Goal: Find specific page/section: Find specific page/section

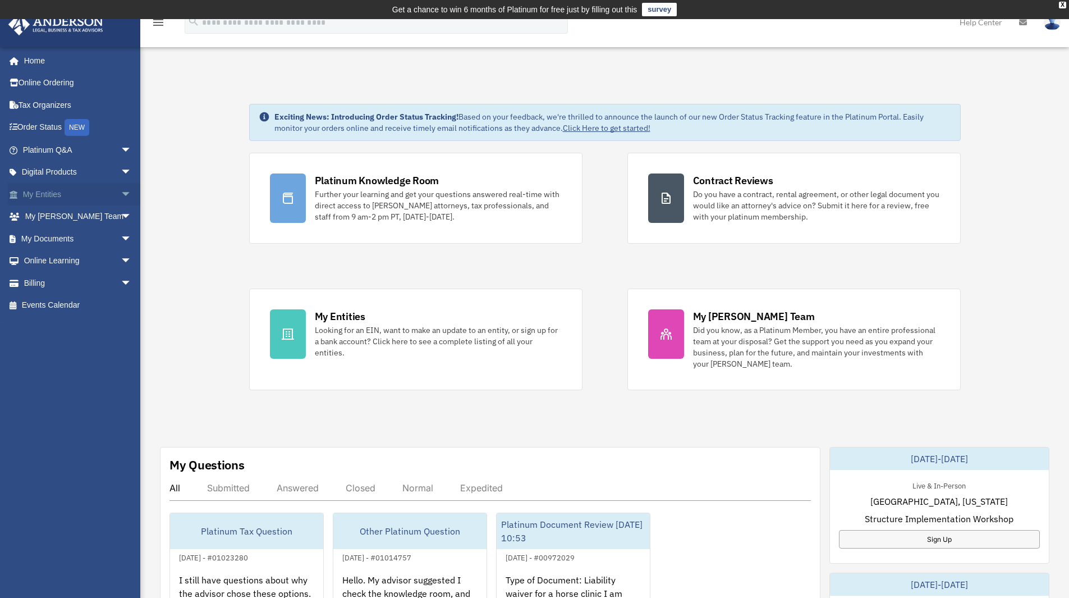
click at [53, 194] on link "My Entities arrow_drop_down" at bounding box center [78, 194] width 141 height 22
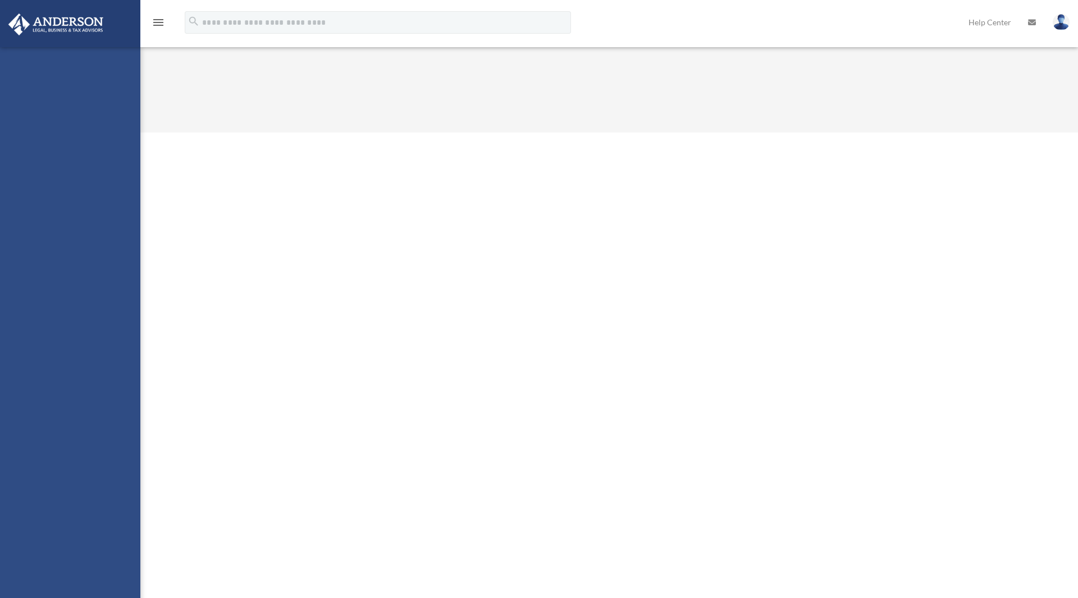
click at [450, 132] on html "X Get a chance to win 6 months of Platinum for free just by filling out this su…" at bounding box center [539, 66] width 1078 height 132
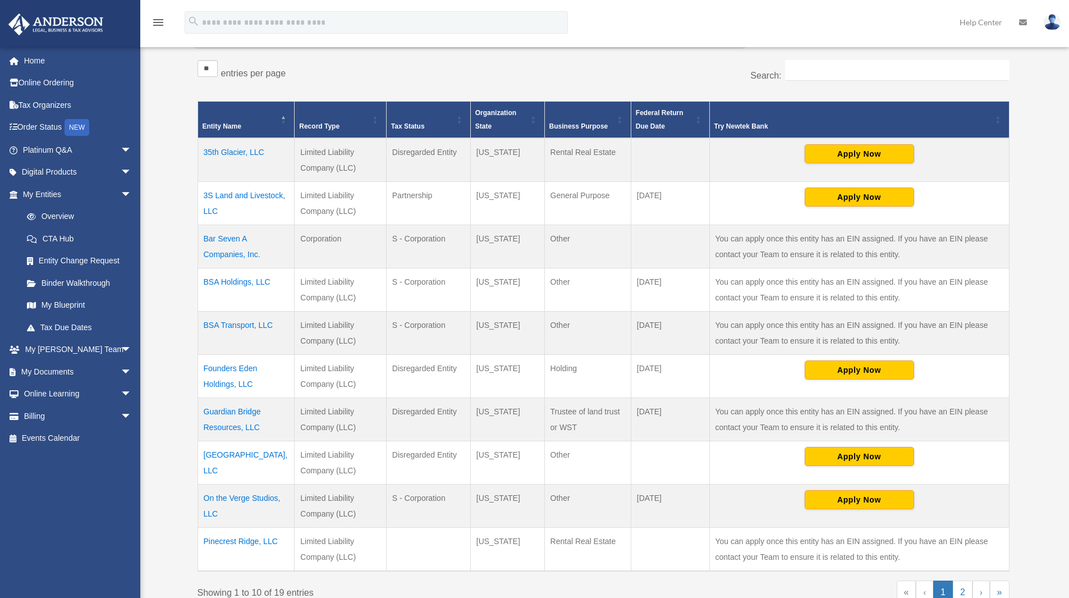
scroll to position [225, 0]
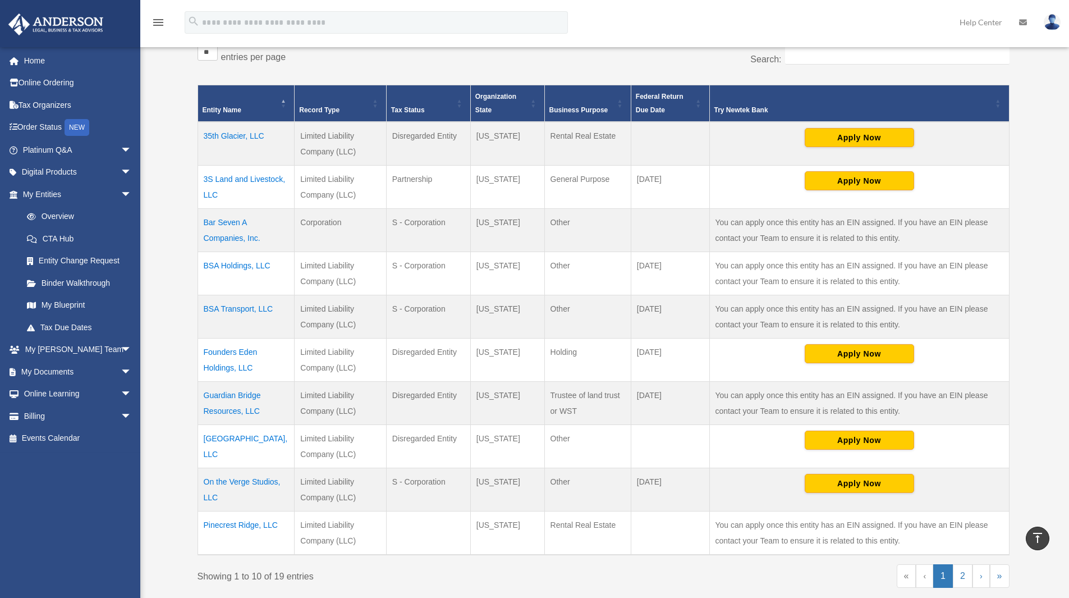
click at [243, 137] on td "35th Glacier, LLC" at bounding box center [246, 144] width 97 height 44
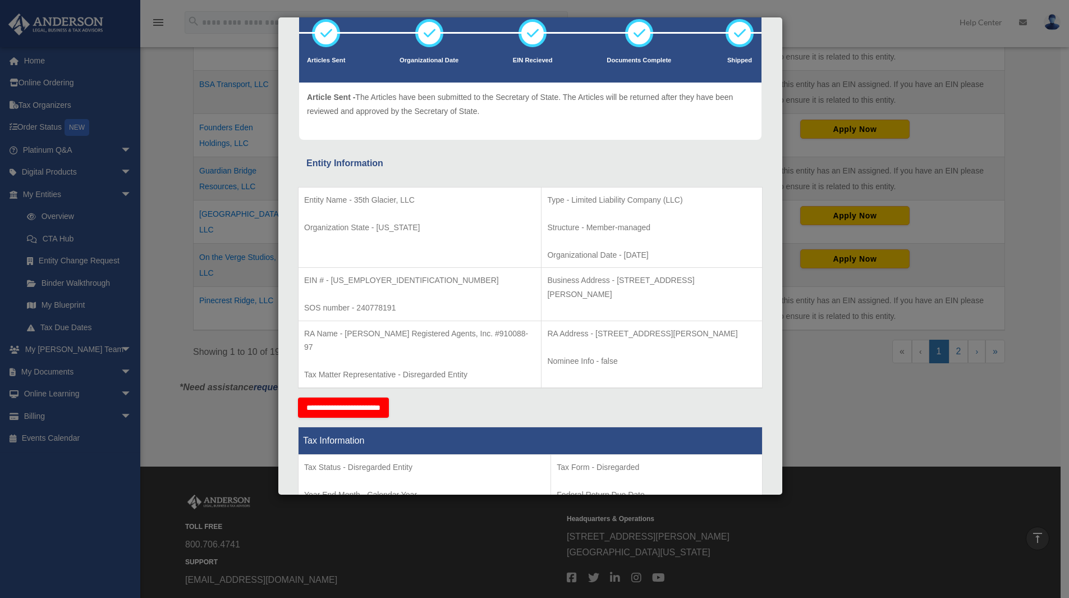
scroll to position [0, 0]
